Goal: Task Accomplishment & Management: Use online tool/utility

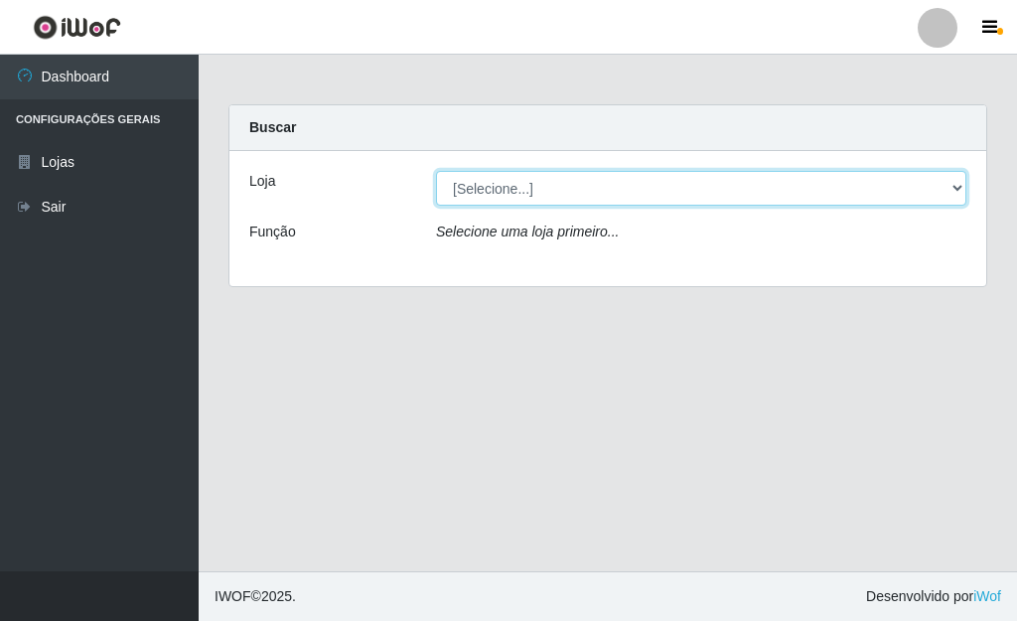
click at [951, 180] on select "[Selecione...] Bemais Supermercados - [GEOGRAPHIC_DATA]" at bounding box center [701, 188] width 530 height 35
select select "249"
click at [436, 171] on select "[Selecione...] Bemais Supermercados - [GEOGRAPHIC_DATA]" at bounding box center [701, 188] width 530 height 35
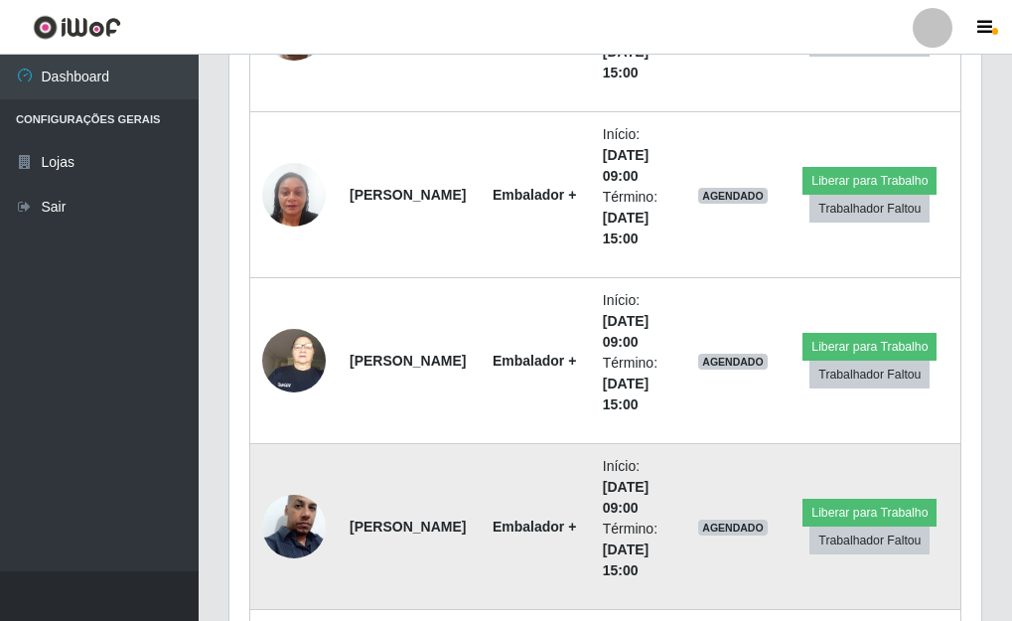
scroll to position [1010, 0]
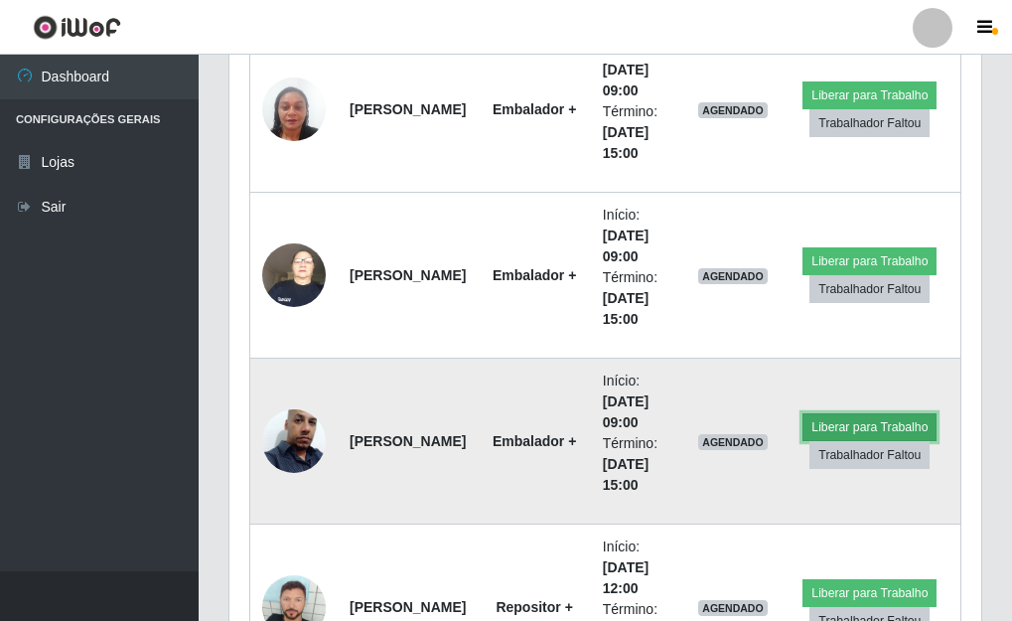
click at [834, 431] on button "Liberar para Trabalho" at bounding box center [869, 427] width 134 height 28
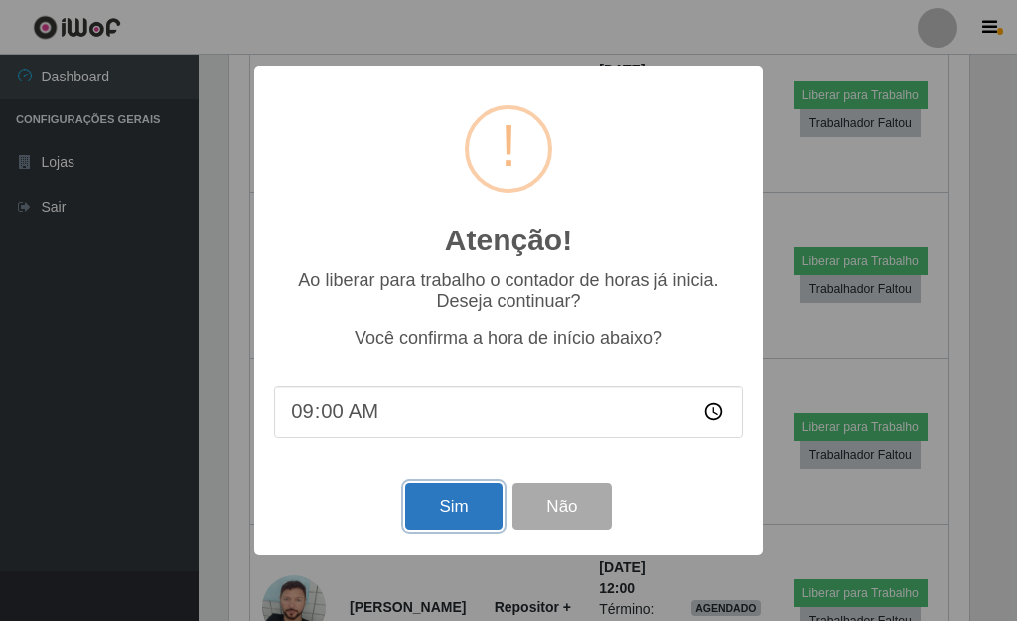
click at [441, 516] on button "Sim" at bounding box center [453, 506] width 96 height 47
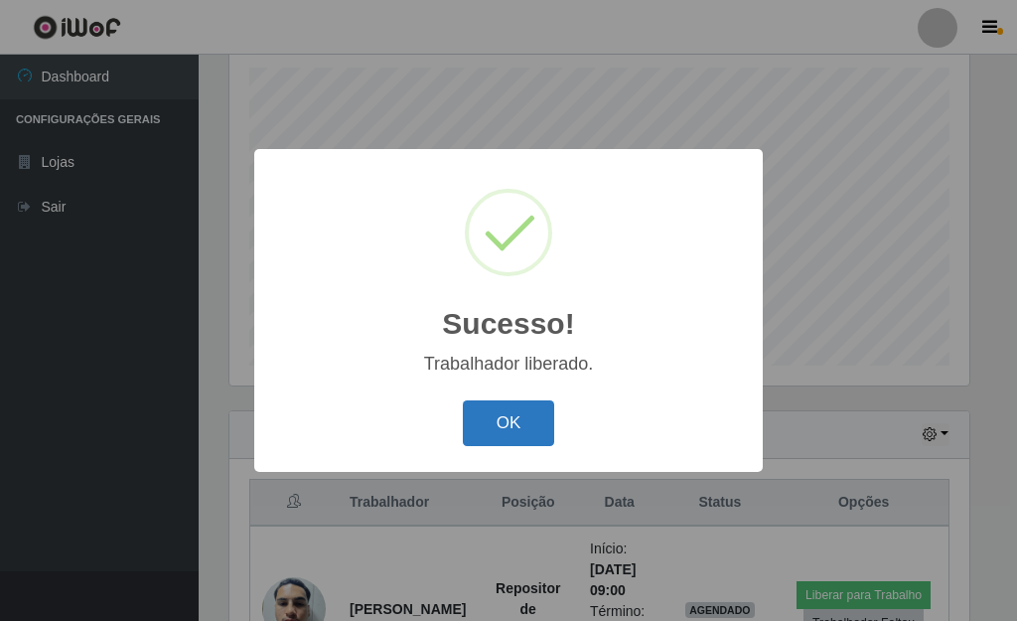
click at [498, 416] on button "OK" at bounding box center [509, 423] width 92 height 47
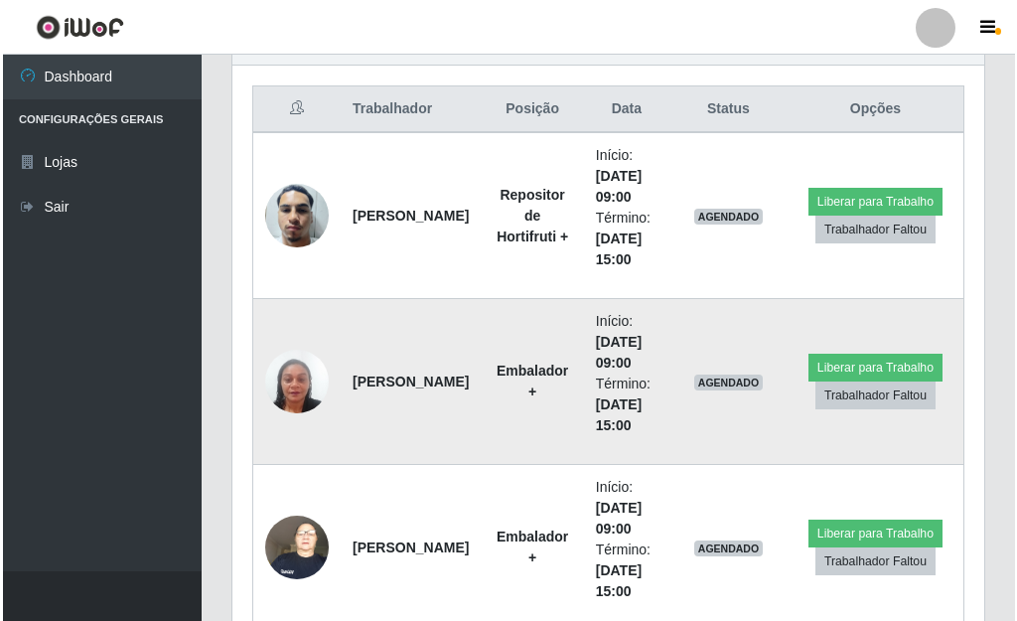
scroll to position [742, 0]
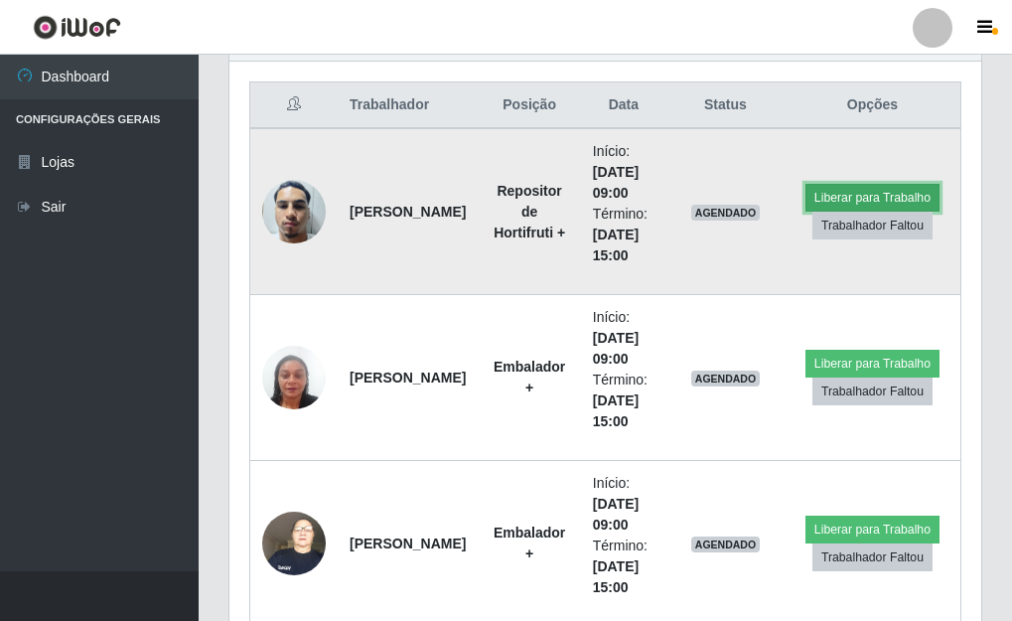
click at [815, 191] on button "Liberar para Trabalho" at bounding box center [872, 198] width 134 height 28
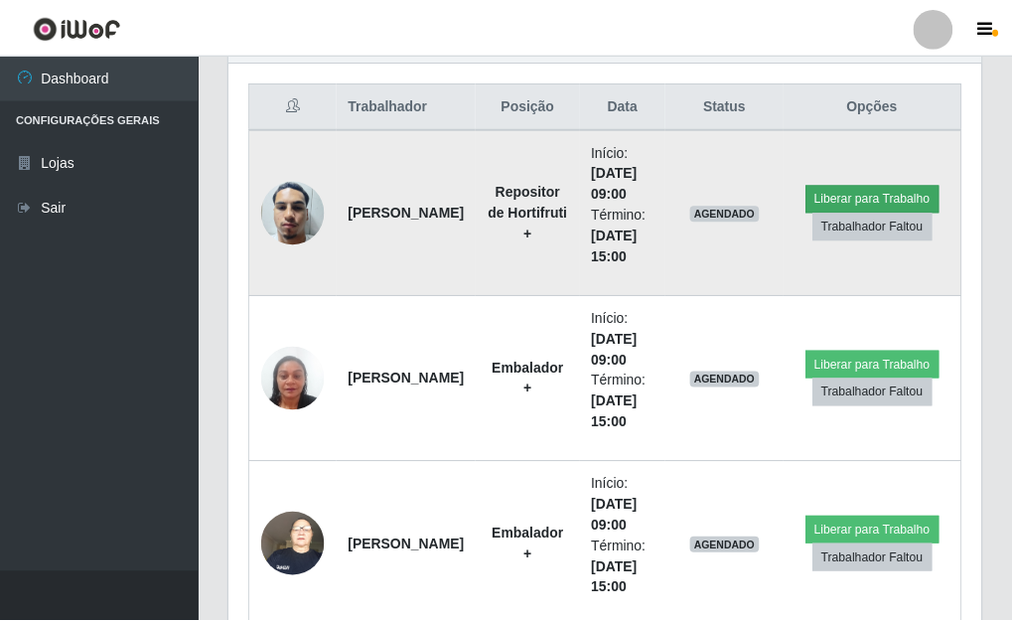
scroll to position [412, 740]
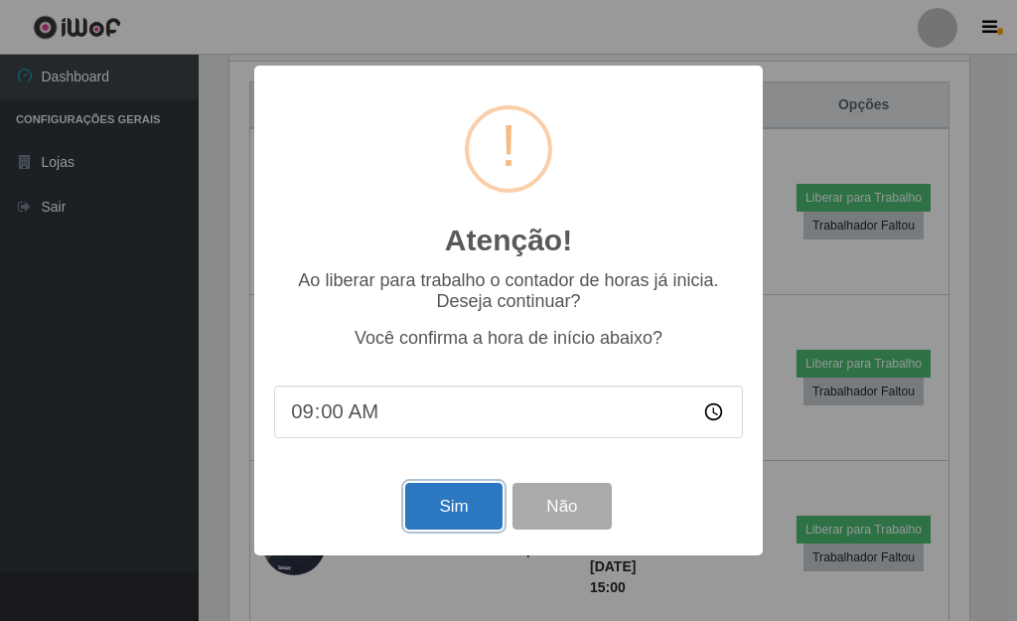
click at [456, 507] on button "Sim" at bounding box center [453, 506] width 96 height 47
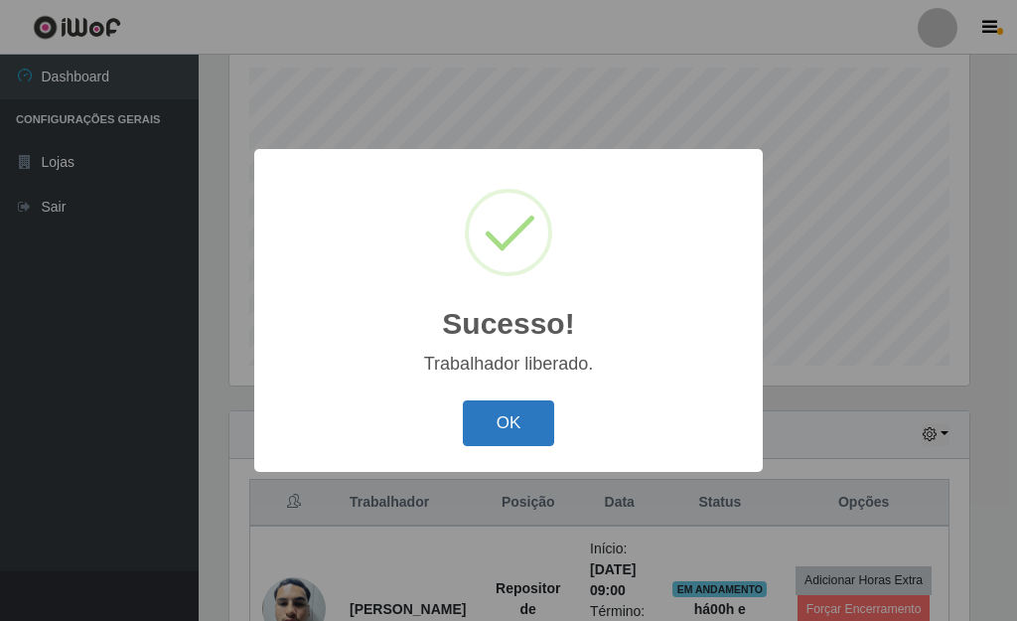
click at [518, 438] on button "OK" at bounding box center [509, 423] width 92 height 47
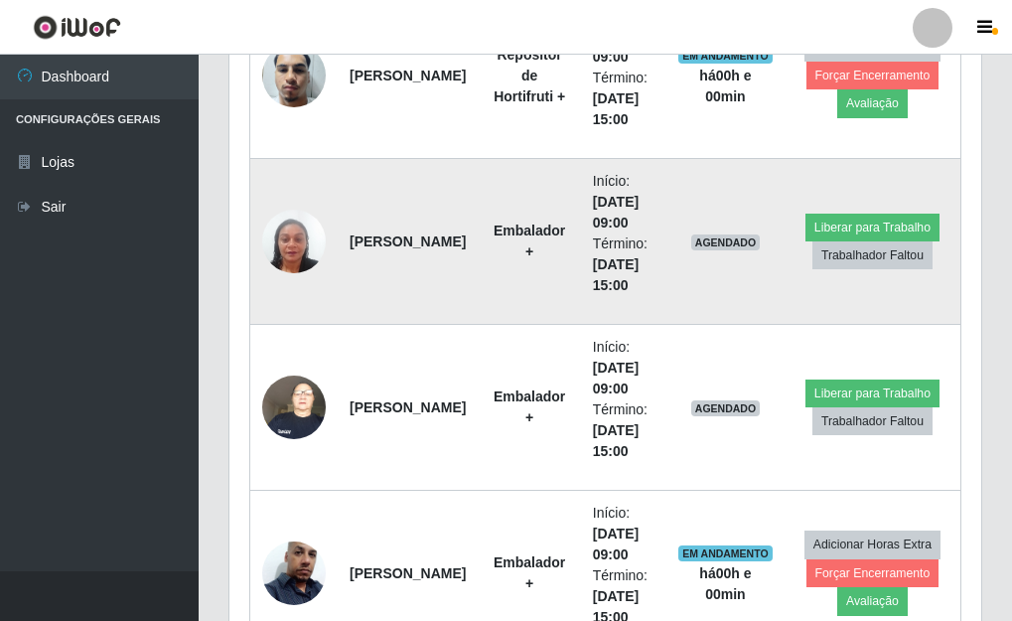
scroll to position [940, 0]
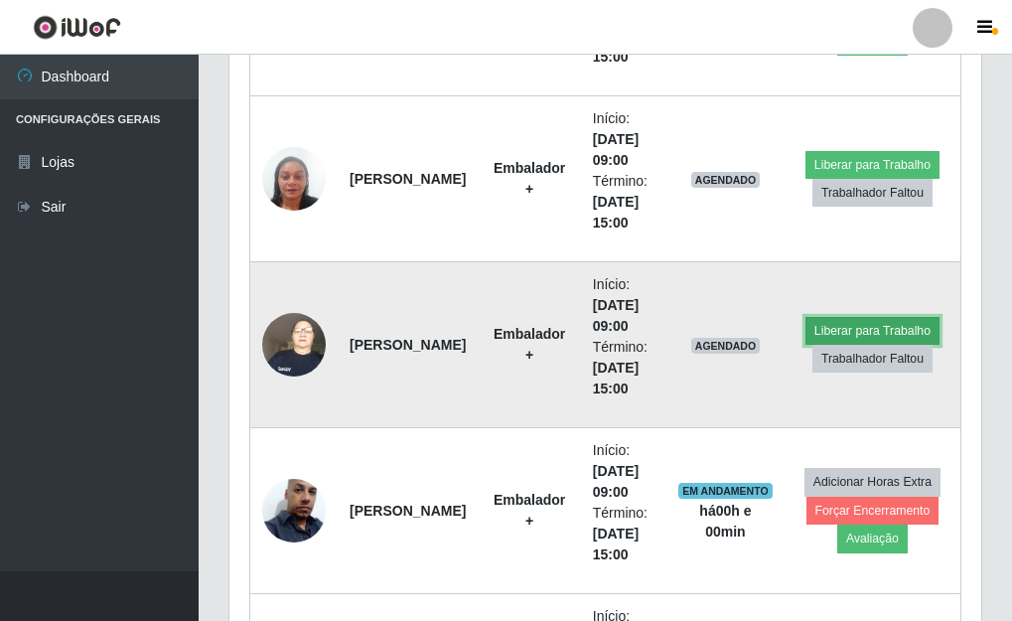
click at [838, 330] on button "Liberar para Trabalho" at bounding box center [872, 331] width 134 height 28
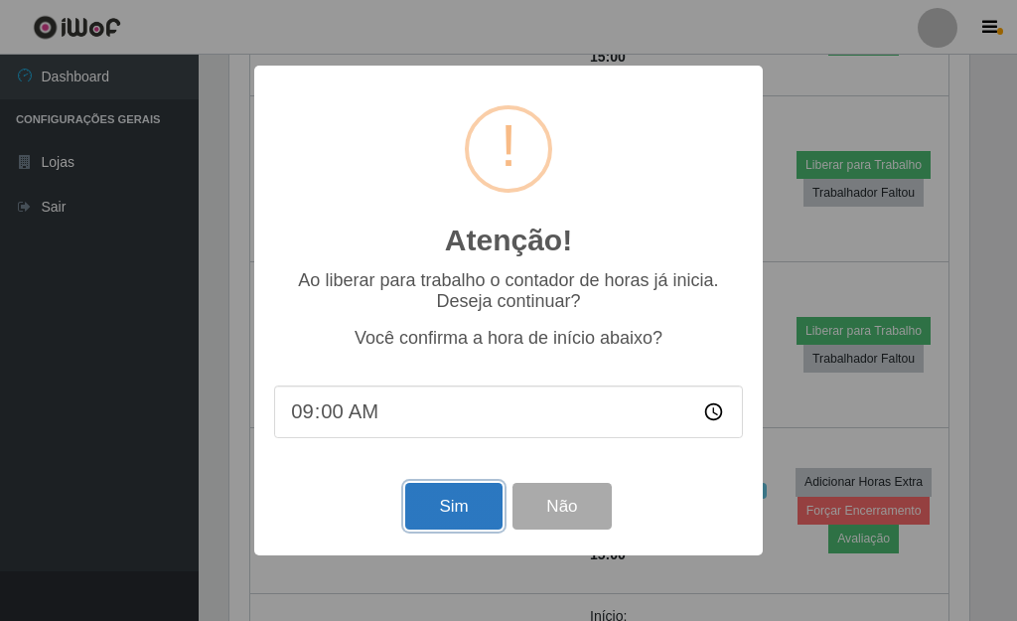
click at [435, 499] on button "Sim" at bounding box center [453, 506] width 96 height 47
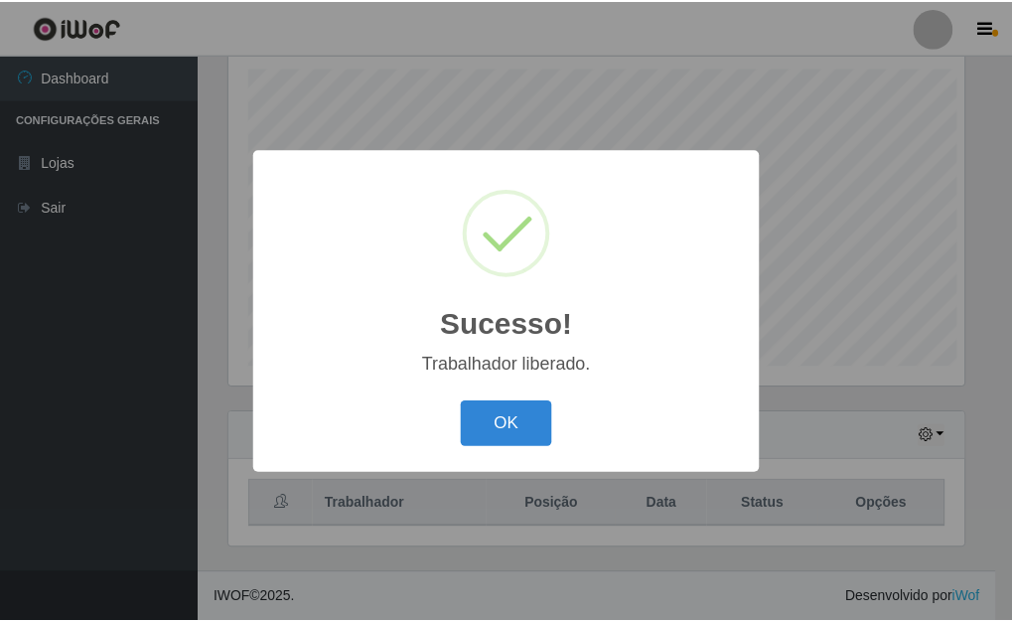
scroll to position [0, 0]
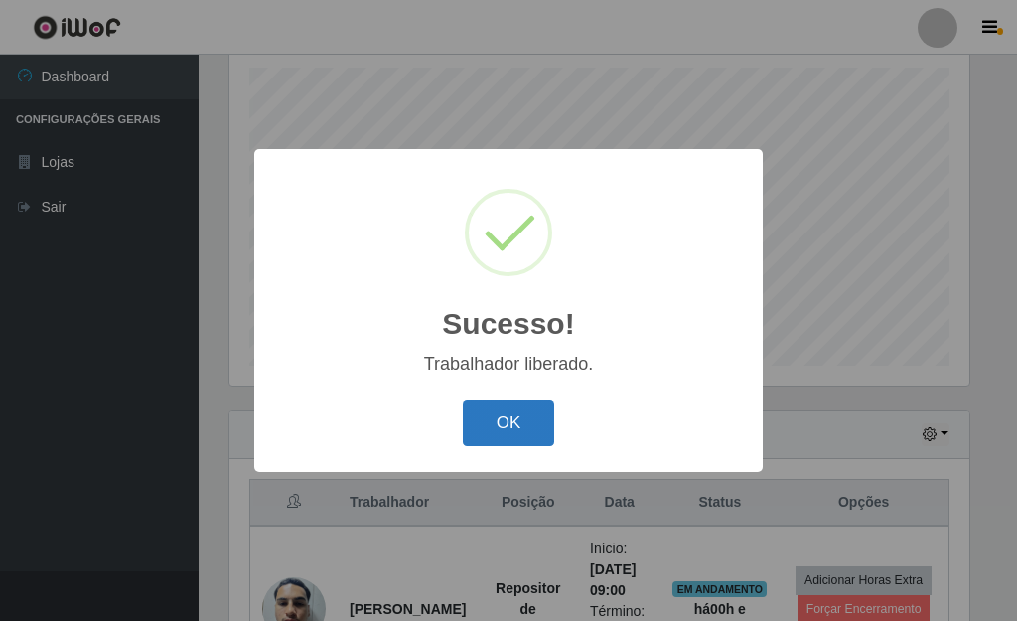
click at [516, 407] on button "OK" at bounding box center [509, 423] width 92 height 47
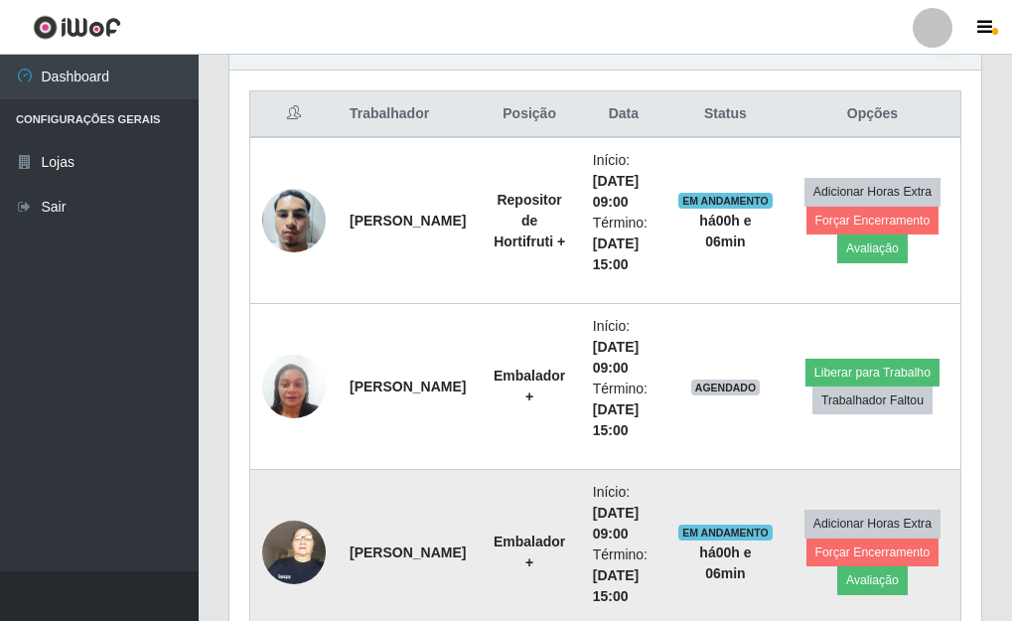
scroll to position [742, 0]
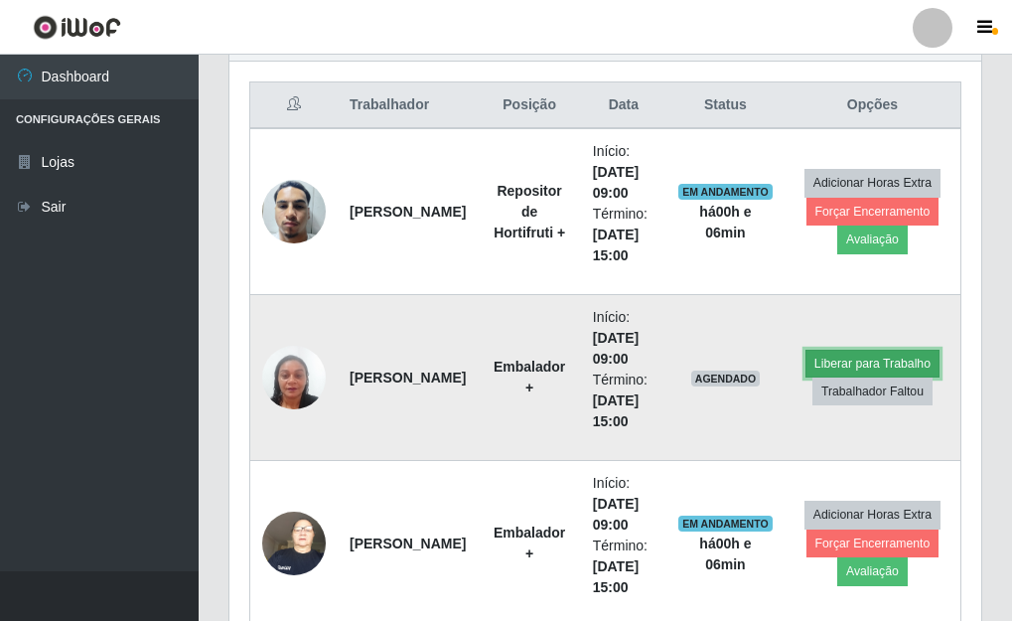
click at [851, 363] on button "Liberar para Trabalho" at bounding box center [872, 363] width 134 height 28
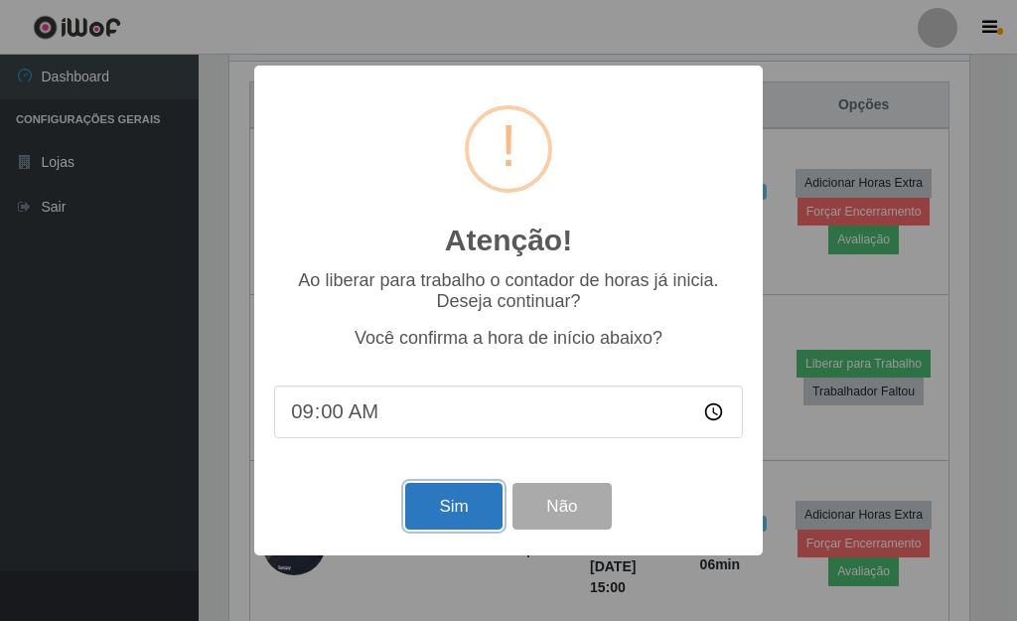
click at [461, 514] on button "Sim" at bounding box center [453, 506] width 96 height 47
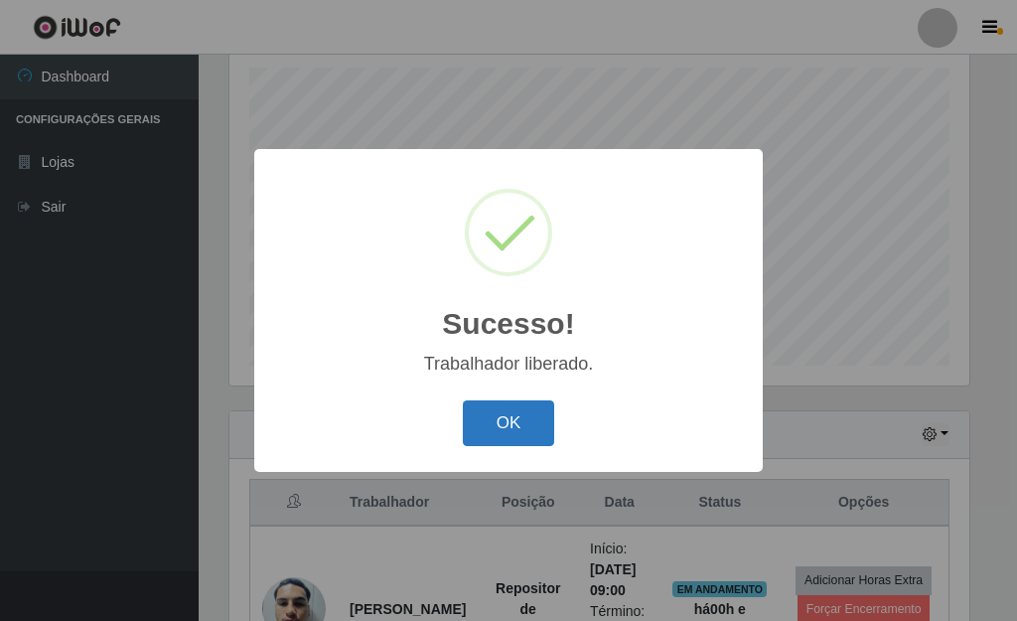
click at [520, 435] on button "OK" at bounding box center [509, 423] width 92 height 47
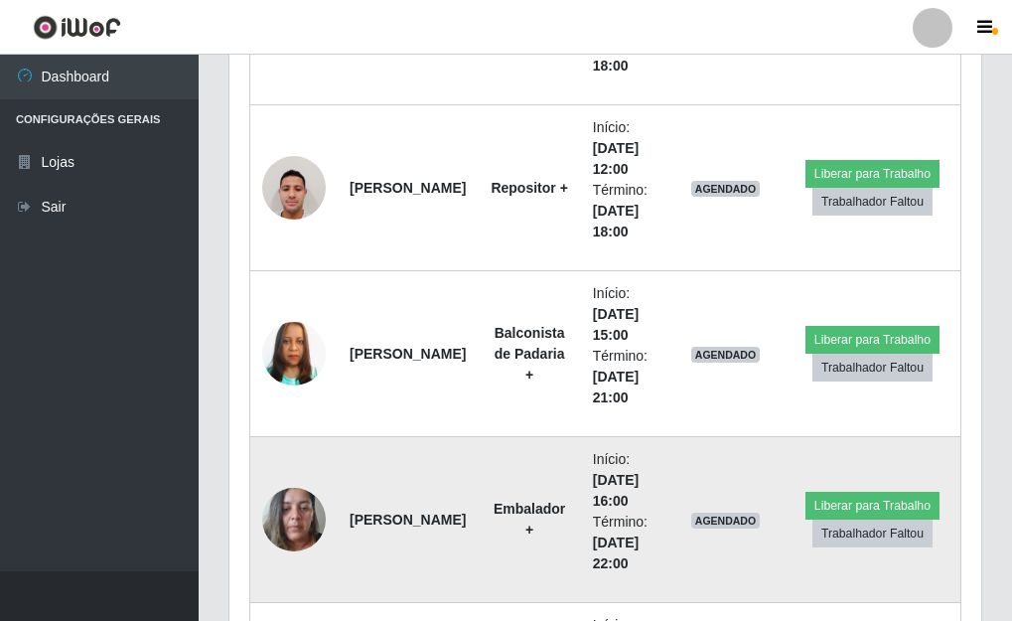
scroll to position [1635, 0]
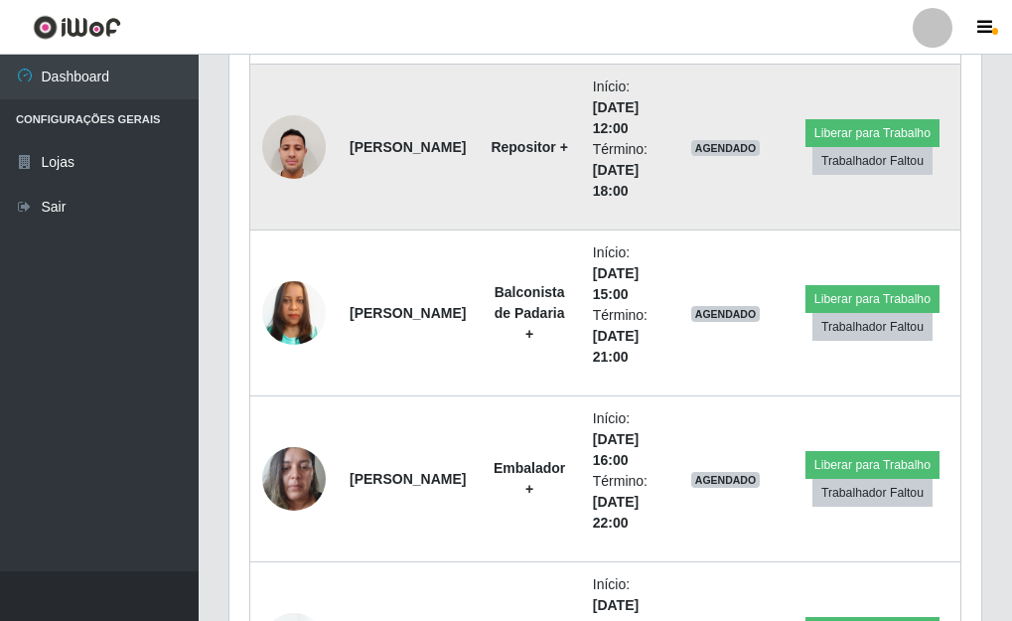
click at [283, 146] on img at bounding box center [294, 146] width 64 height 84
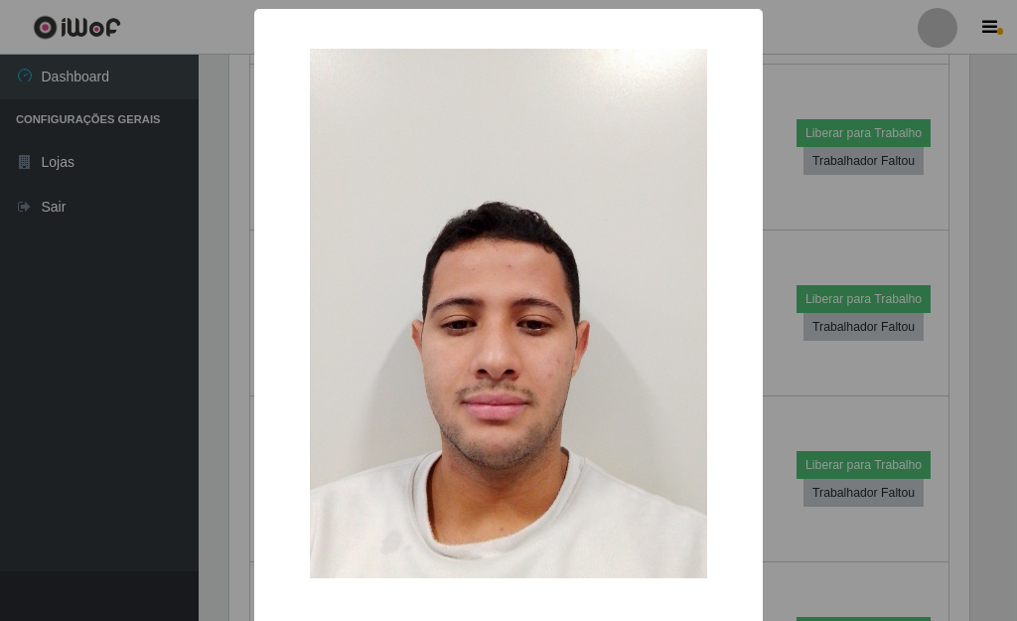
click at [768, 237] on div "× OK Cancel" at bounding box center [508, 310] width 1017 height 621
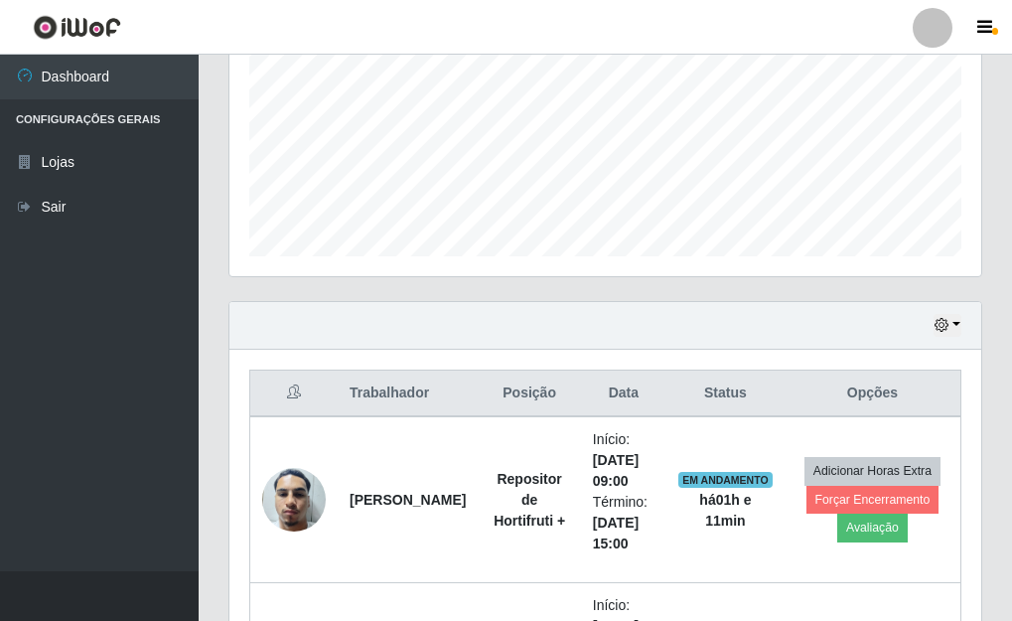
scroll to position [444, 0]
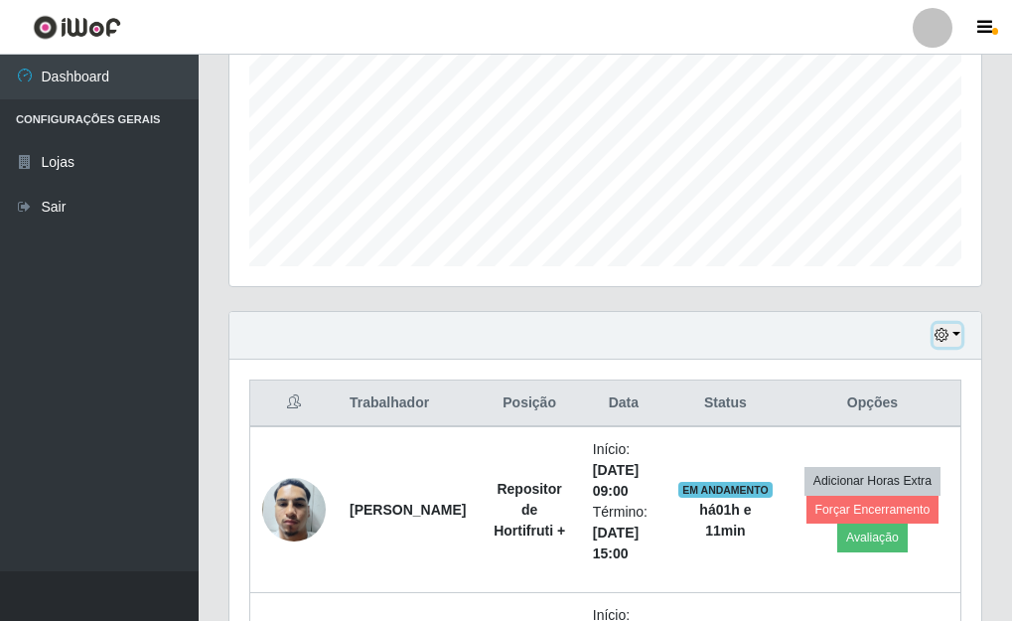
click at [953, 332] on button "button" at bounding box center [947, 335] width 28 height 23
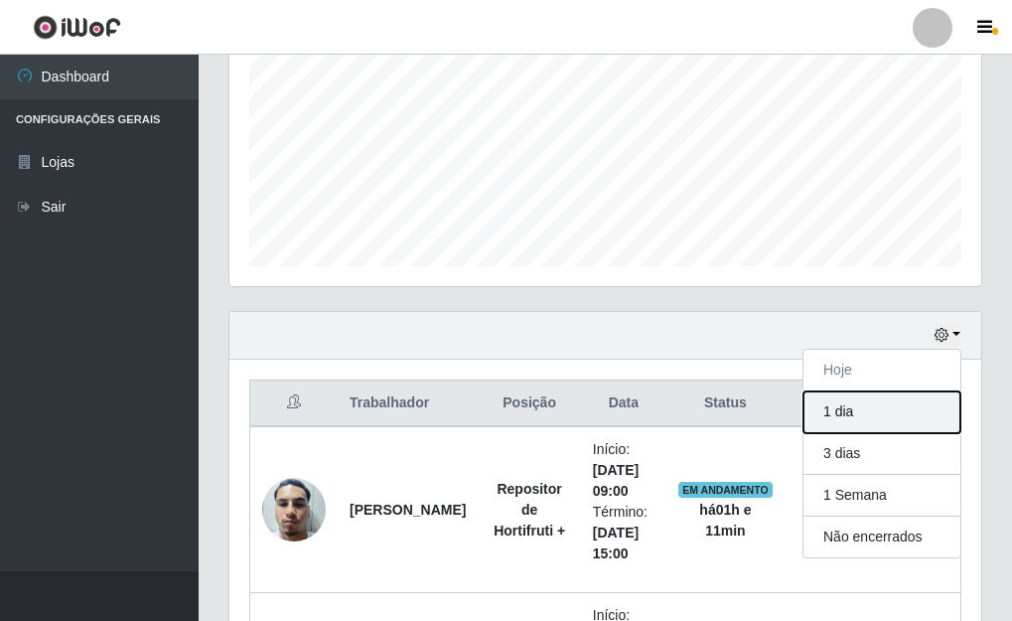
click at [850, 412] on button "1 dia" at bounding box center [881, 412] width 157 height 42
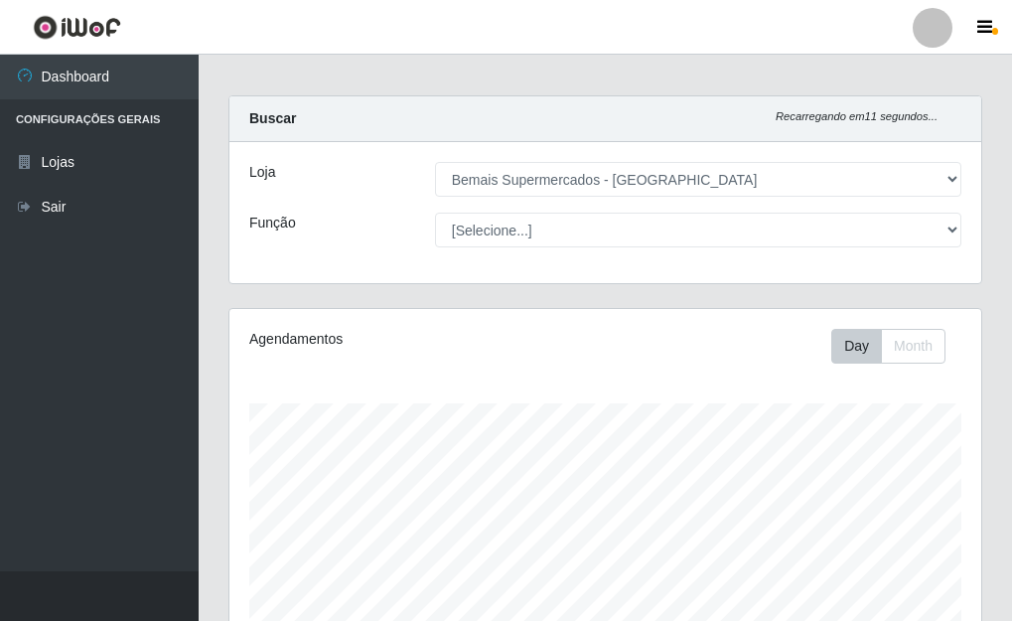
scroll to position [0, 0]
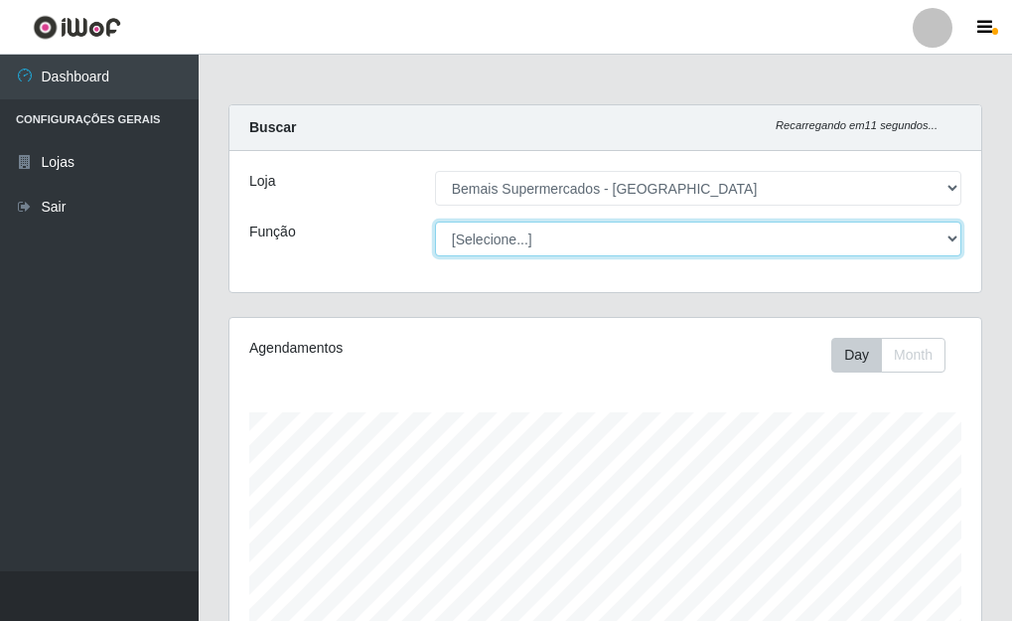
click at [947, 240] on select "[Selecione...] ASG ASG + ASG ++ Auxiliar de Depósito Auxiliar de Depósito + Aux…" at bounding box center [698, 238] width 526 height 35
click at [435, 221] on select "[Selecione...] ASG ASG + ASG ++ Auxiliar de Depósito Auxiliar de Depósito + Aux…" at bounding box center [698, 238] width 526 height 35
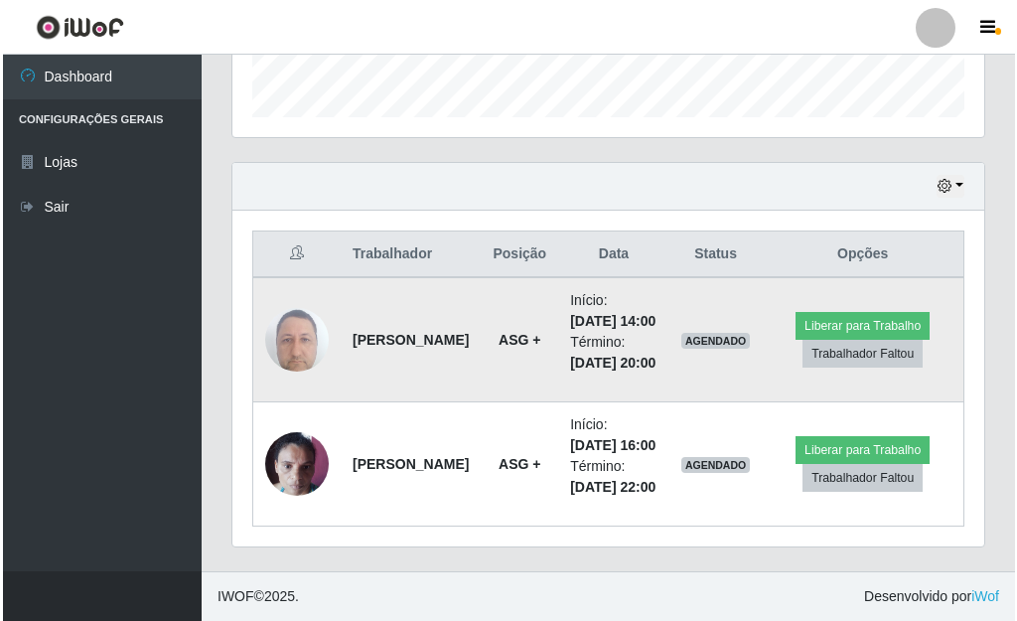
scroll to position [676, 0]
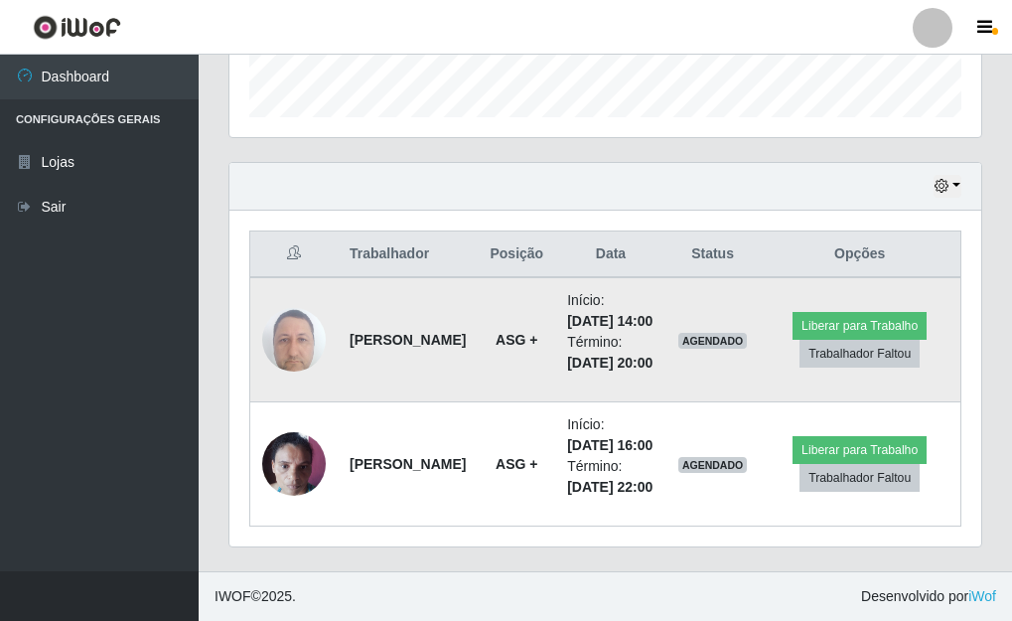
click at [282, 297] on img at bounding box center [294, 339] width 64 height 84
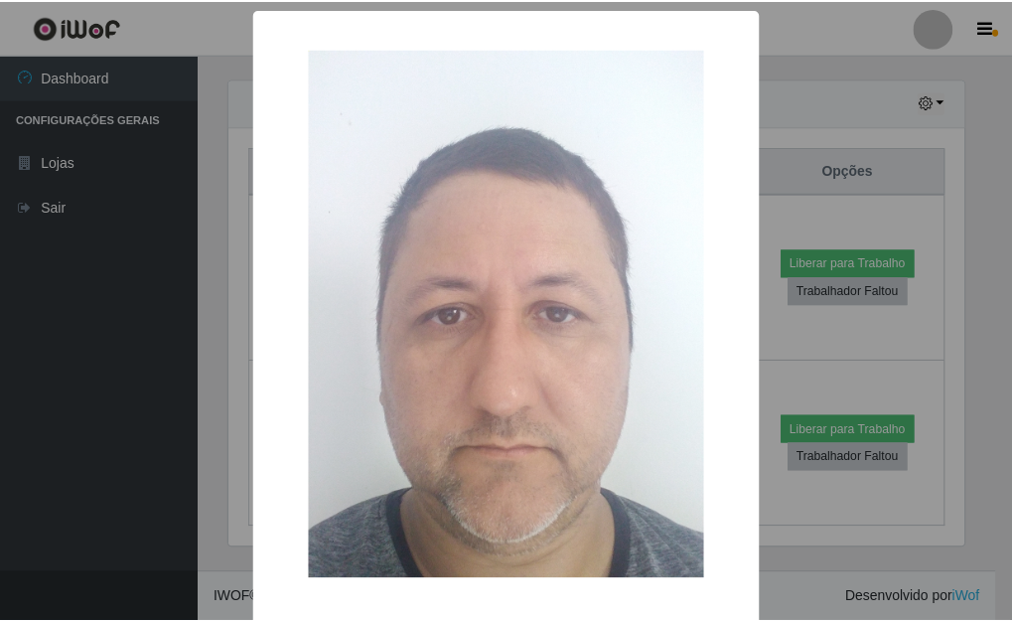
scroll to position [412, 740]
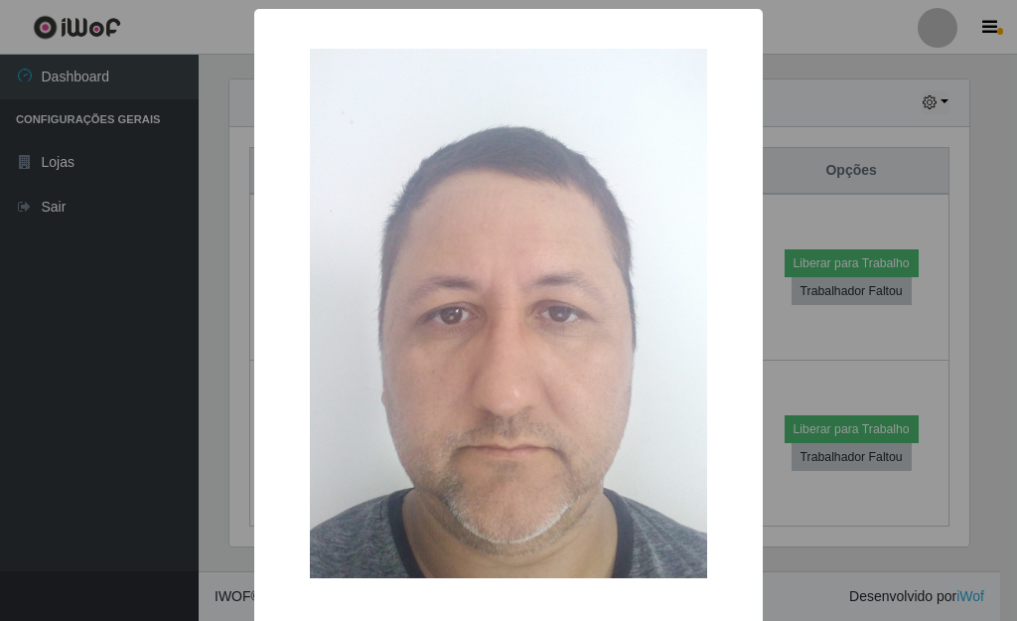
click at [778, 335] on div "× OK Cancel" at bounding box center [508, 310] width 1017 height 621
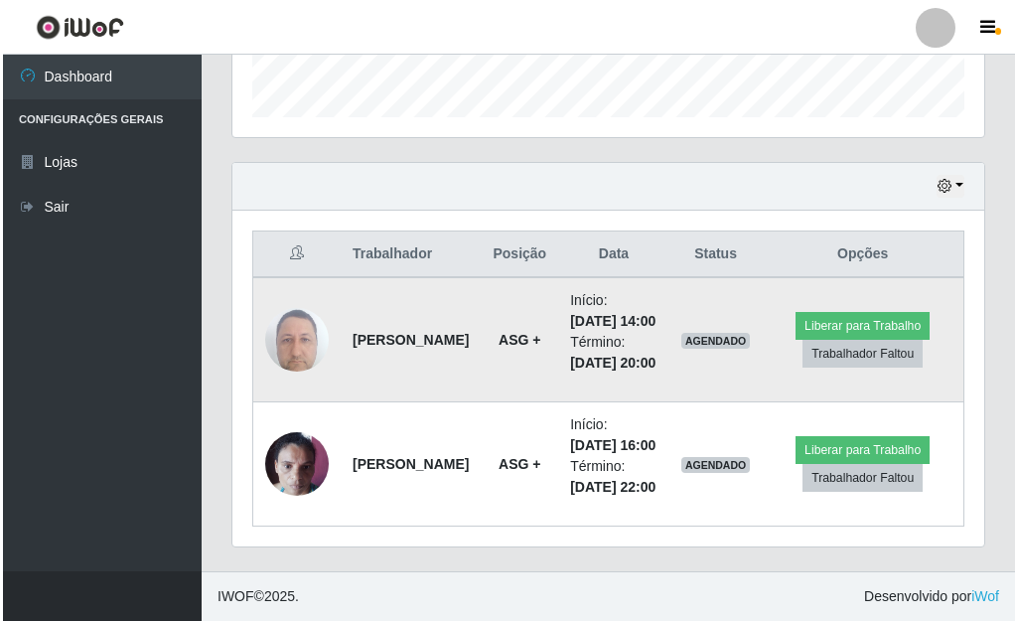
scroll to position [412, 752]
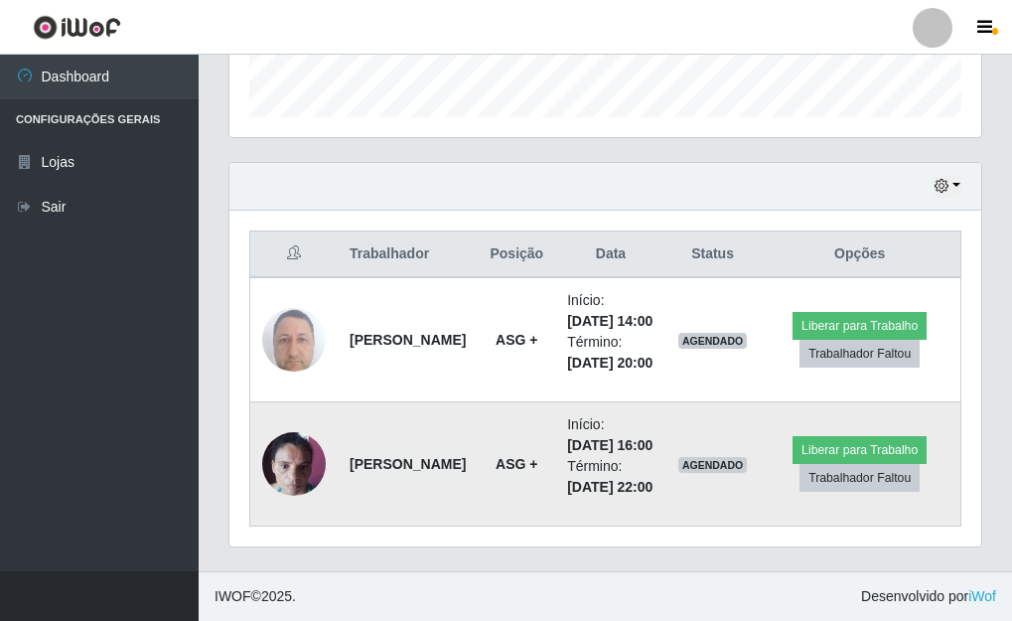
click at [302, 432] on img at bounding box center [294, 463] width 64 height 84
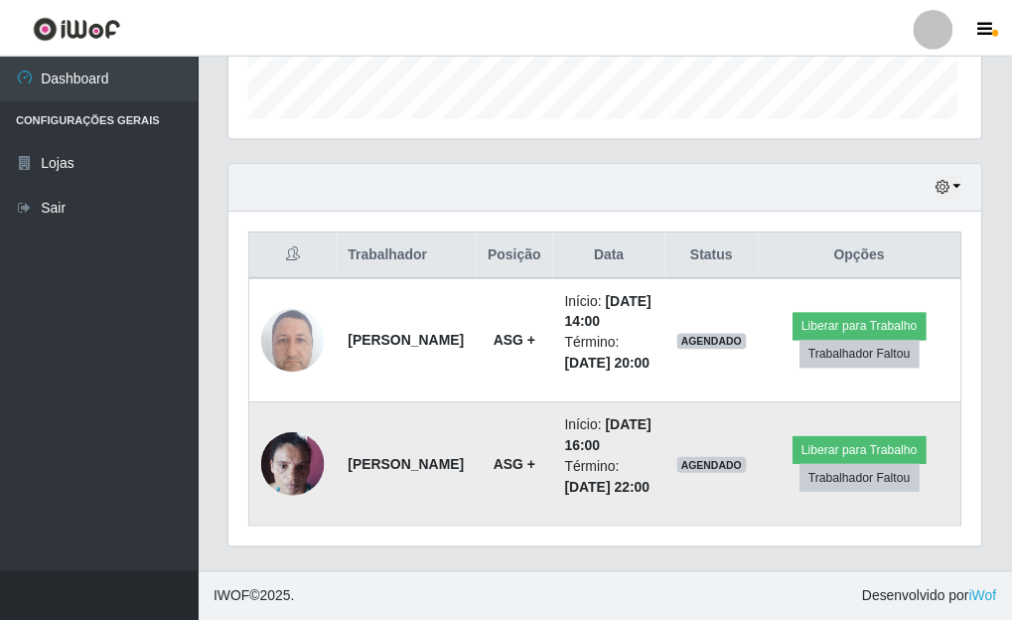
scroll to position [412, 740]
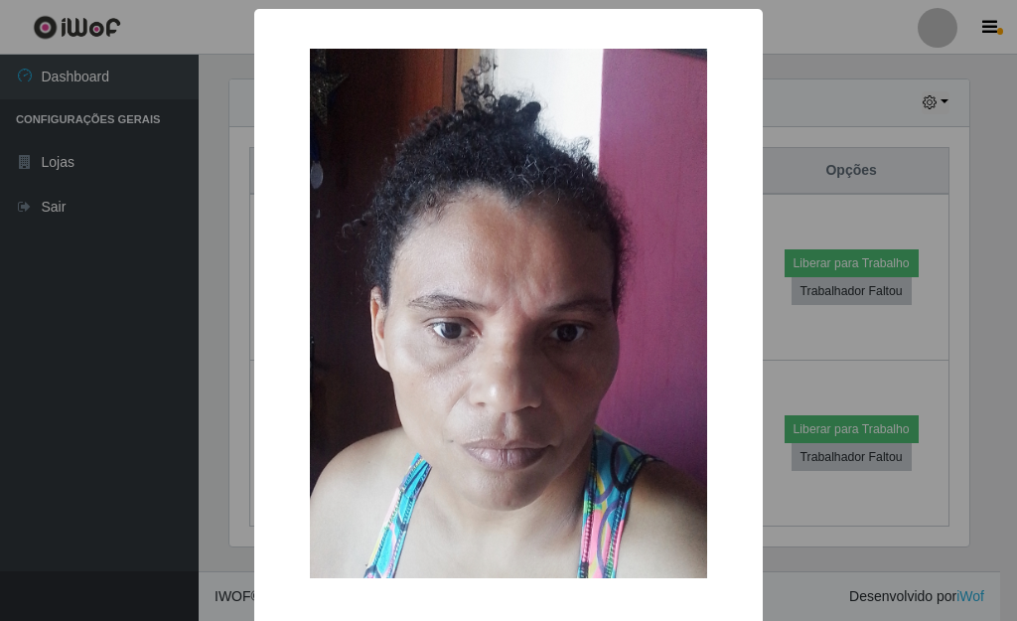
click at [779, 344] on div "× OK Cancel" at bounding box center [508, 310] width 1017 height 621
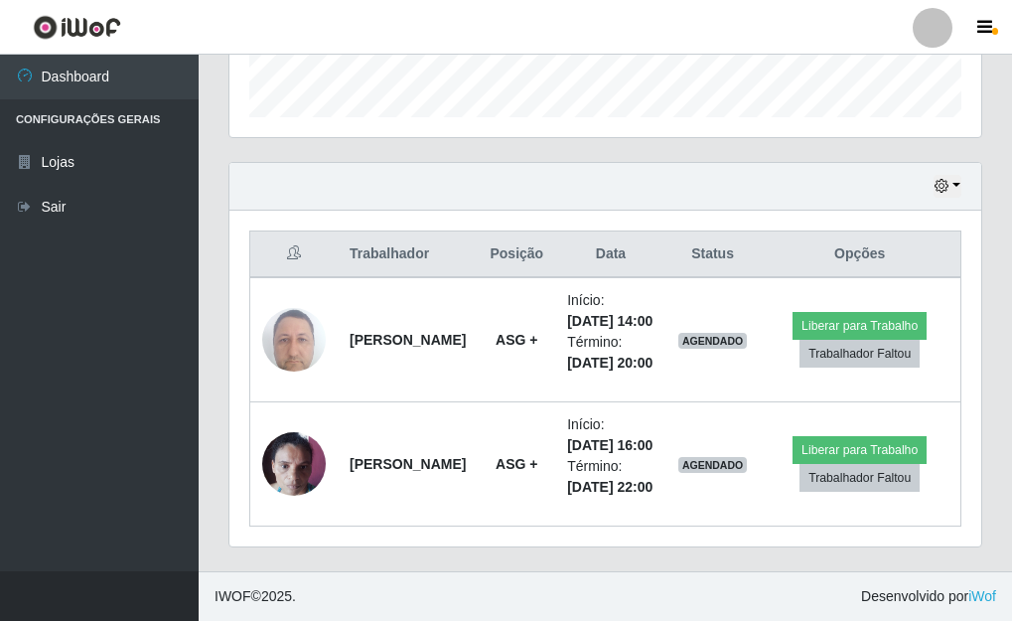
scroll to position [577, 0]
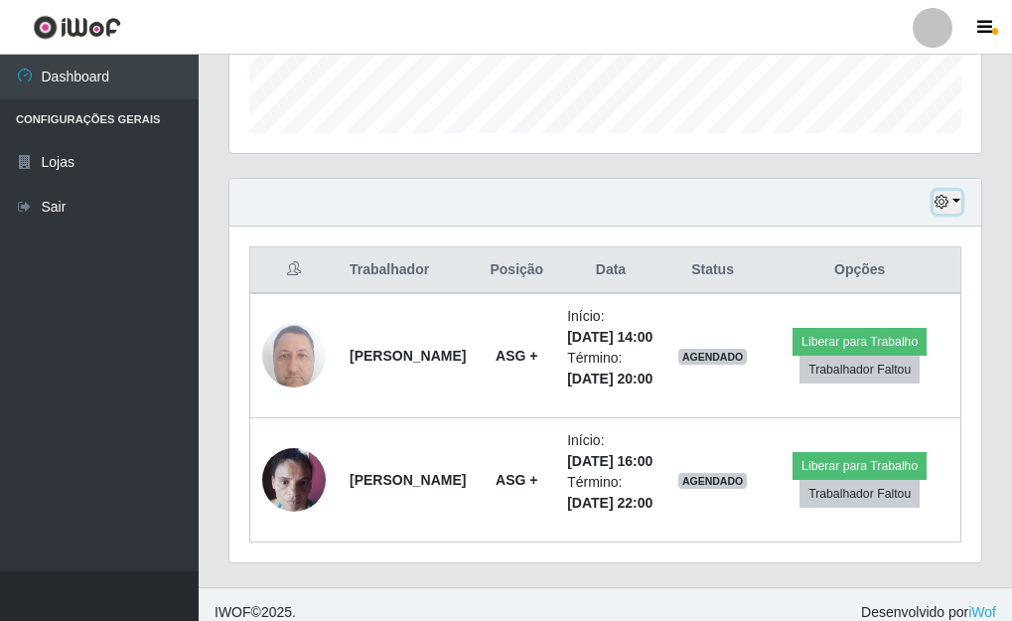
click at [944, 200] on icon "button" at bounding box center [941, 202] width 14 height 14
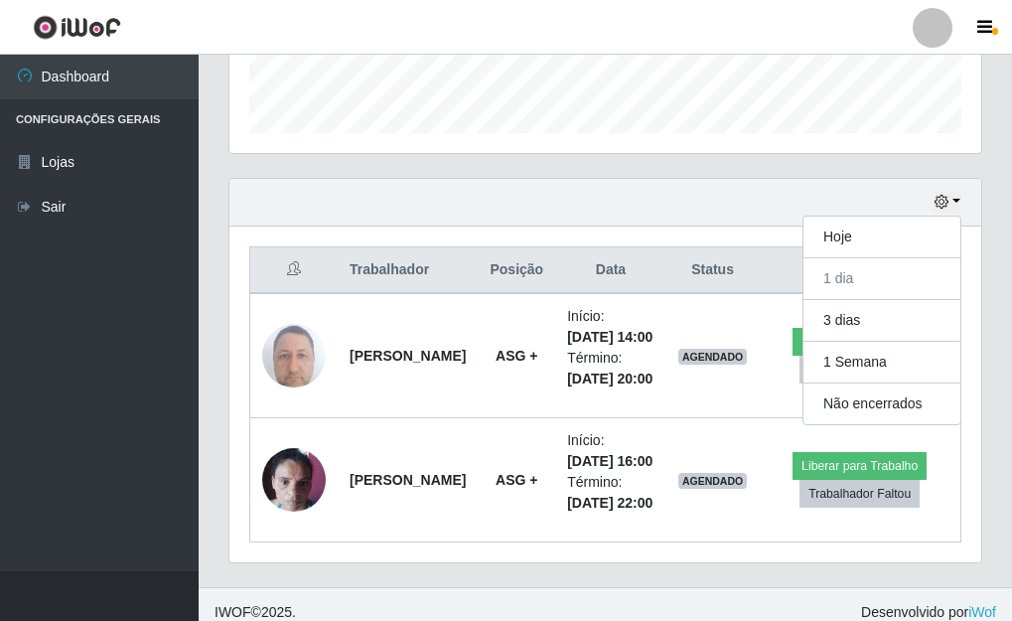
click at [702, 215] on div "Hoje 1 dia 3 dias 1 Semana Não encerrados" at bounding box center [605, 203] width 752 height 48
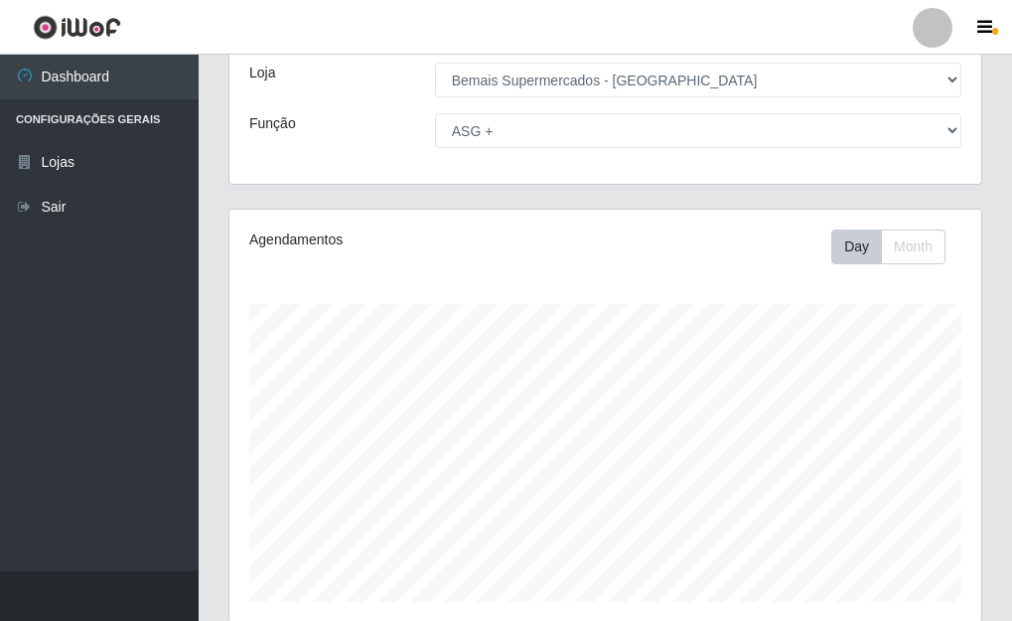
scroll to position [0, 0]
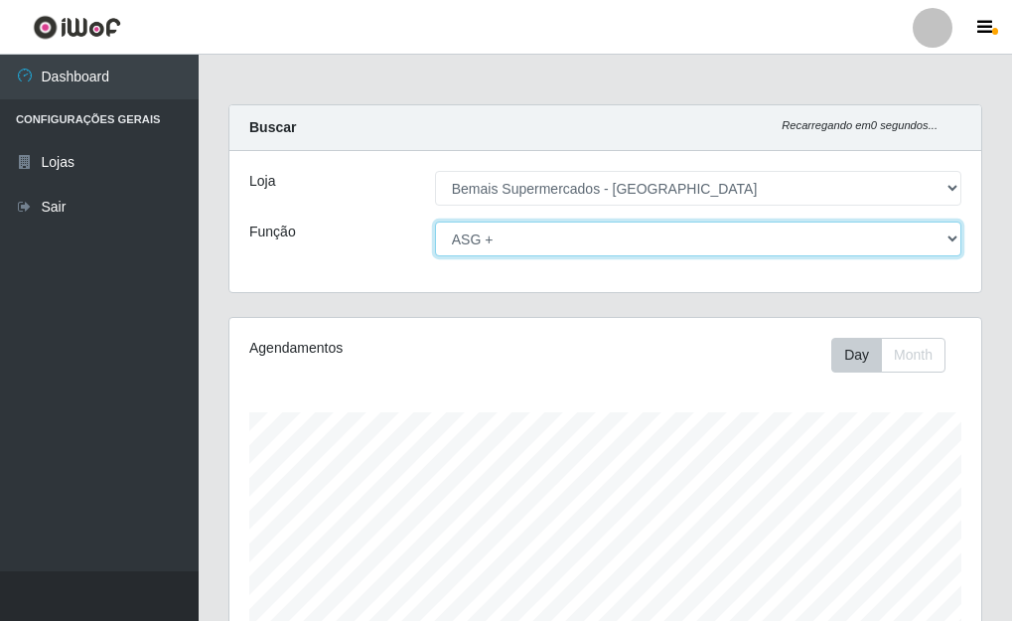
drag, startPoint x: 953, startPoint y: 236, endPoint x: 899, endPoint y: 237, distance: 53.6
click at [953, 236] on select "[Selecione...] ASG ASG + ASG ++ Auxiliar de Depósito Auxiliar de Depósito + Aux…" at bounding box center [698, 238] width 526 height 35
click at [435, 221] on select "[Selecione...] ASG ASG + ASG ++ Auxiliar de Depósito Auxiliar de Depósito + Aux…" at bounding box center [698, 238] width 526 height 35
drag, startPoint x: 954, startPoint y: 234, endPoint x: 929, endPoint y: 237, distance: 25.0
click at [953, 234] on select "[Selecione...] ASG ASG + ASG ++ Auxiliar de Depósito Auxiliar de Depósito + Aux…" at bounding box center [698, 238] width 526 height 35
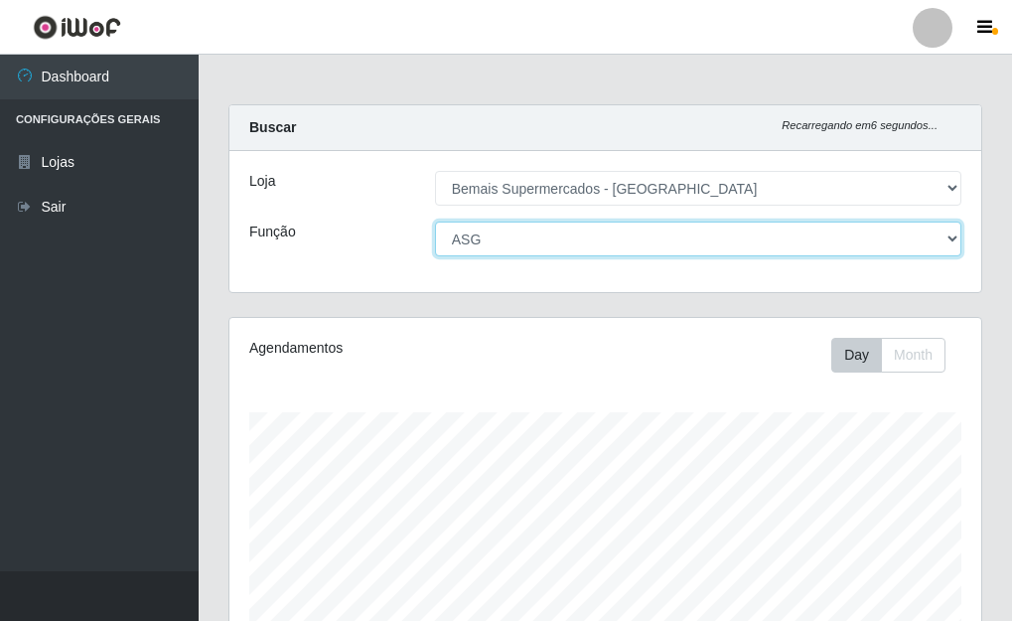
click at [435, 221] on select "[Selecione...] ASG ASG + ASG ++ Auxiliar de Depósito Auxiliar de Depósito + Aux…" at bounding box center [698, 238] width 526 height 35
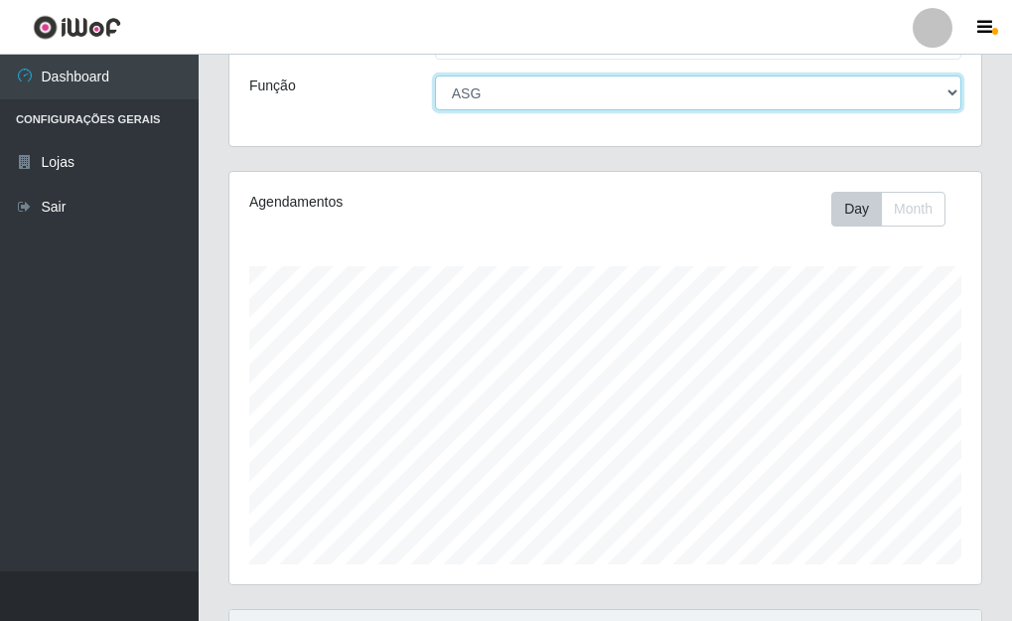
scroll to position [47, 0]
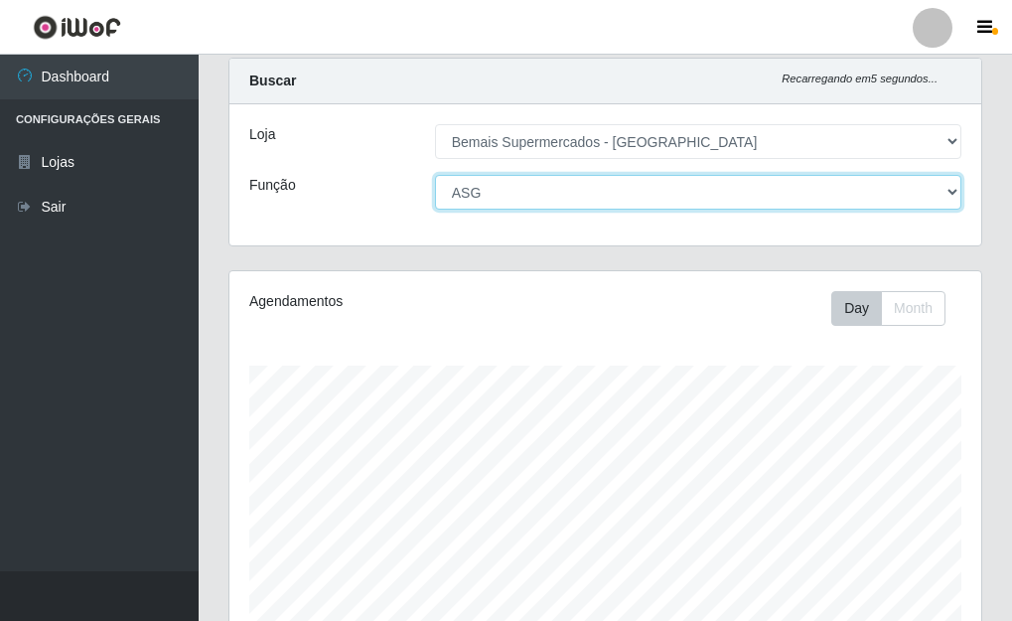
click at [953, 196] on select "[Selecione...] ASG ASG + ASG ++ Auxiliar de Depósito Auxiliar de Depósito + Aux…" at bounding box center [698, 192] width 526 height 35
select select "[Selecione...]"
click at [435, 175] on select "[Selecione...] ASG ASG + ASG ++ Auxiliar de Depósito Auxiliar de Depósito + Aux…" at bounding box center [698, 192] width 526 height 35
